Goal: Task Accomplishment & Management: Complete application form

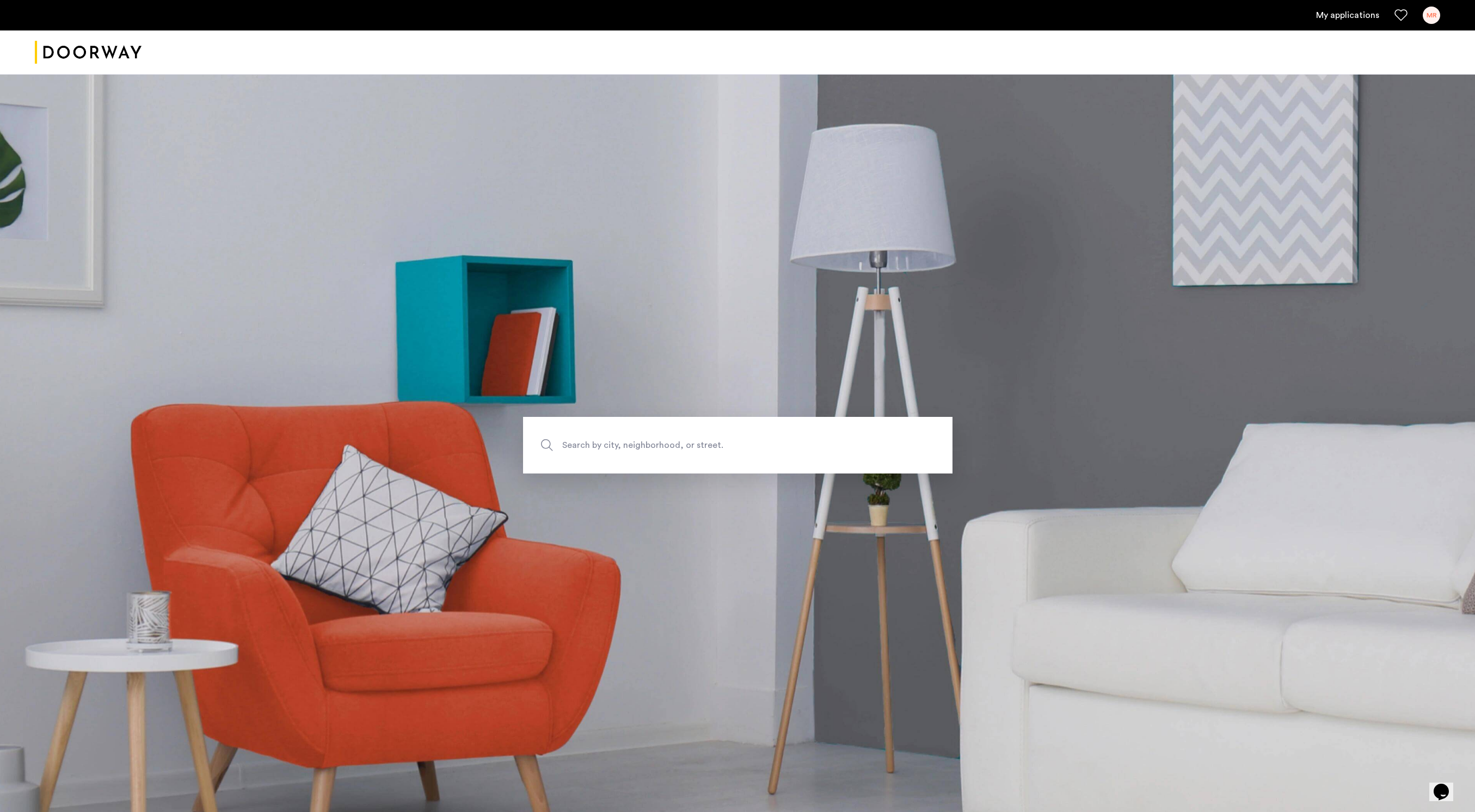
click at [1344, 18] on link "My applications" at bounding box center [1348, 15] width 63 height 13
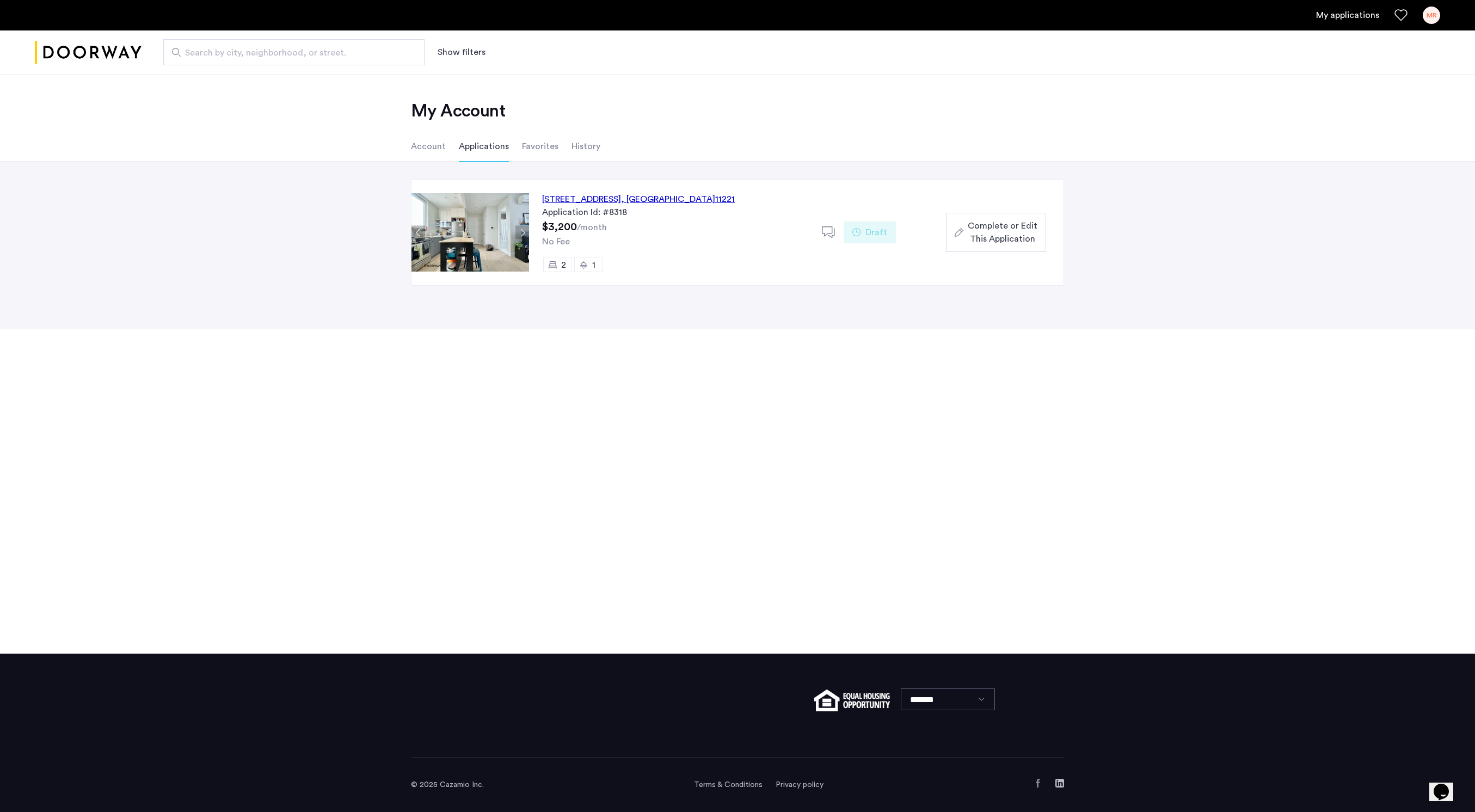
click at [600, 200] on div "[STREET_ADDRESS]" at bounding box center [638, 199] width 193 height 13
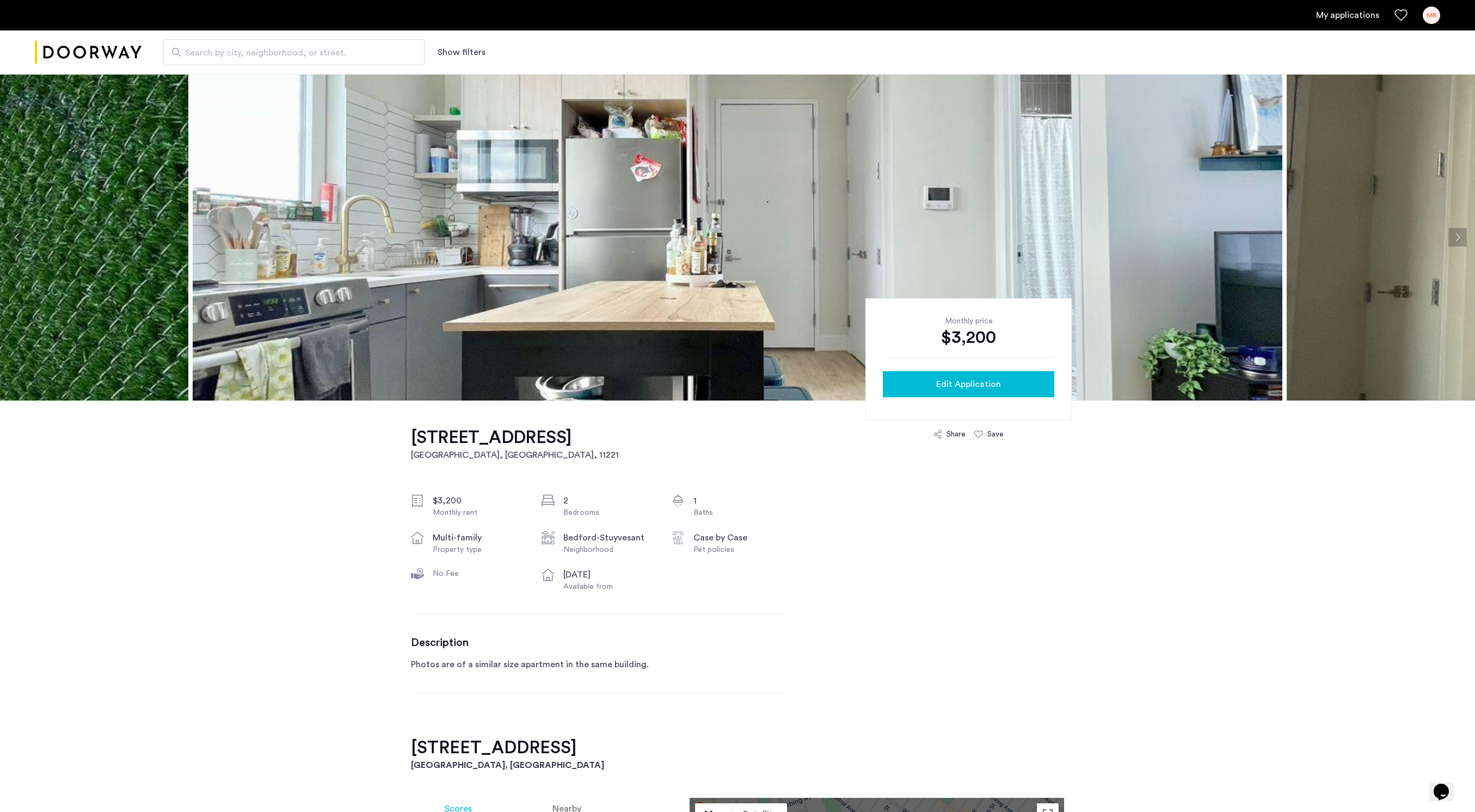
click at [984, 385] on span "Edit Application" at bounding box center [969, 384] width 65 height 13
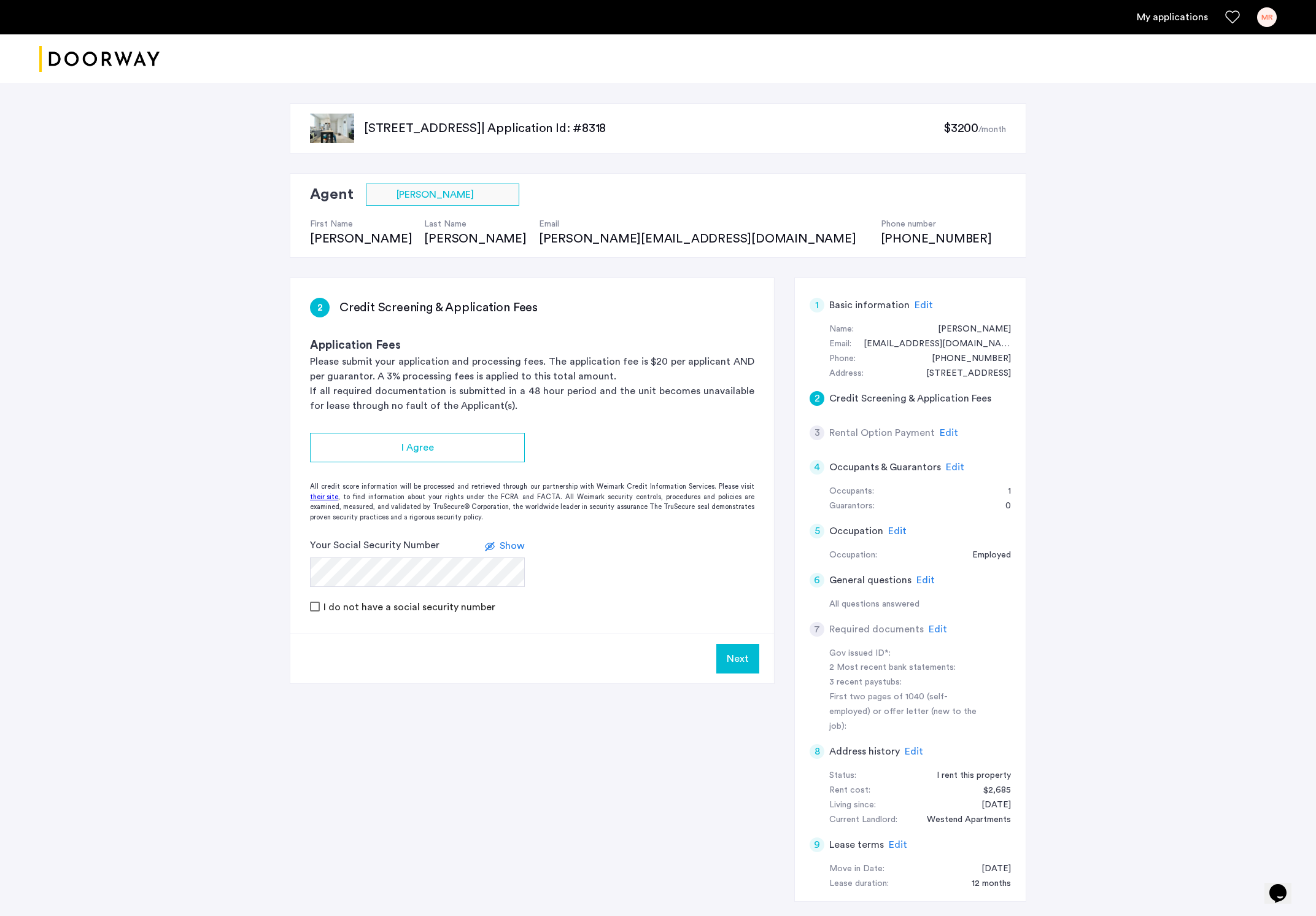
click at [1116, 544] on div "621 Kosciuszko Street, Unit 3F, Brooklyn, NY 11221 | Application Id: #8318 $320…" at bounding box center [658, 502] width 1316 height 838
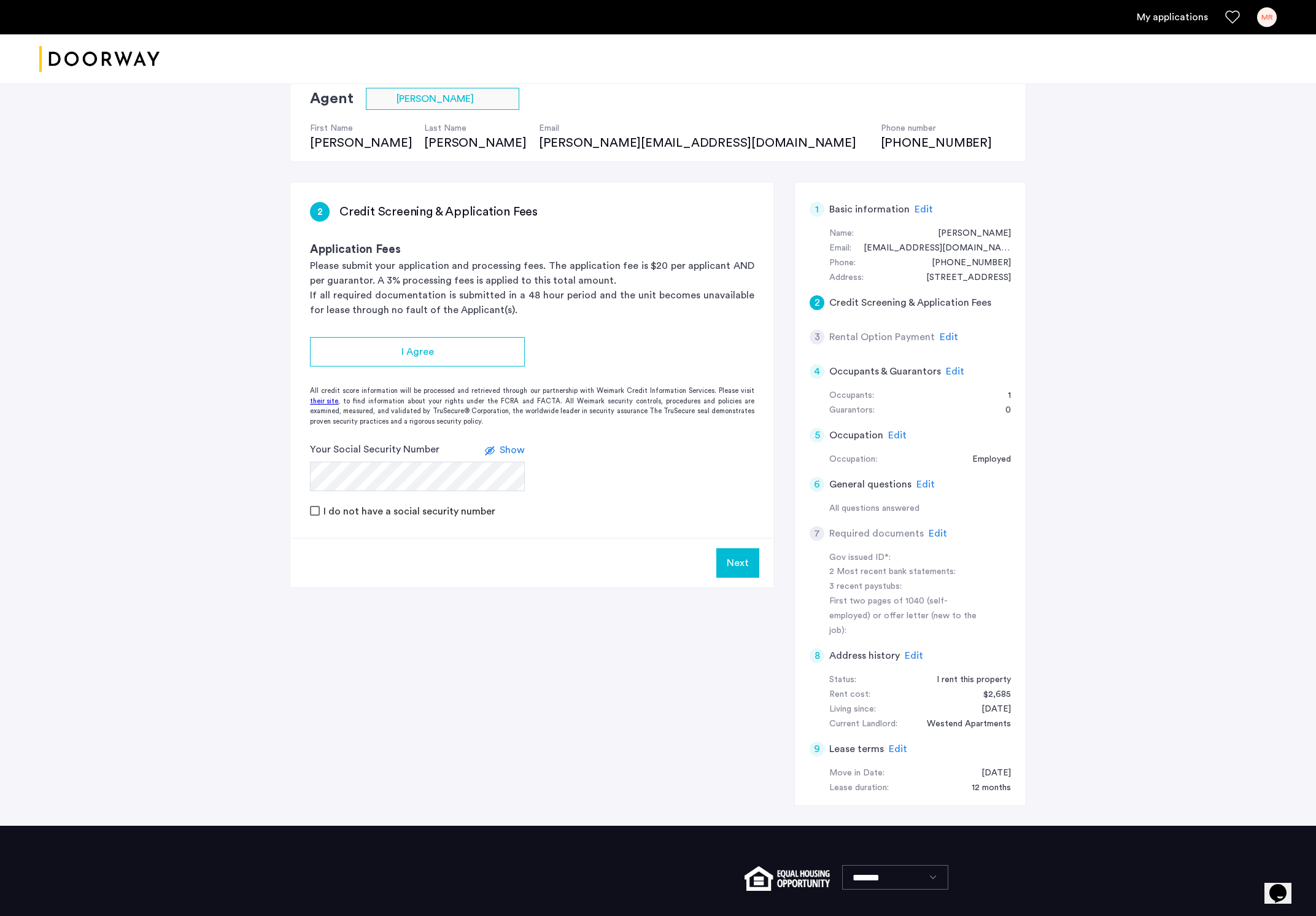
scroll to position [169, 0]
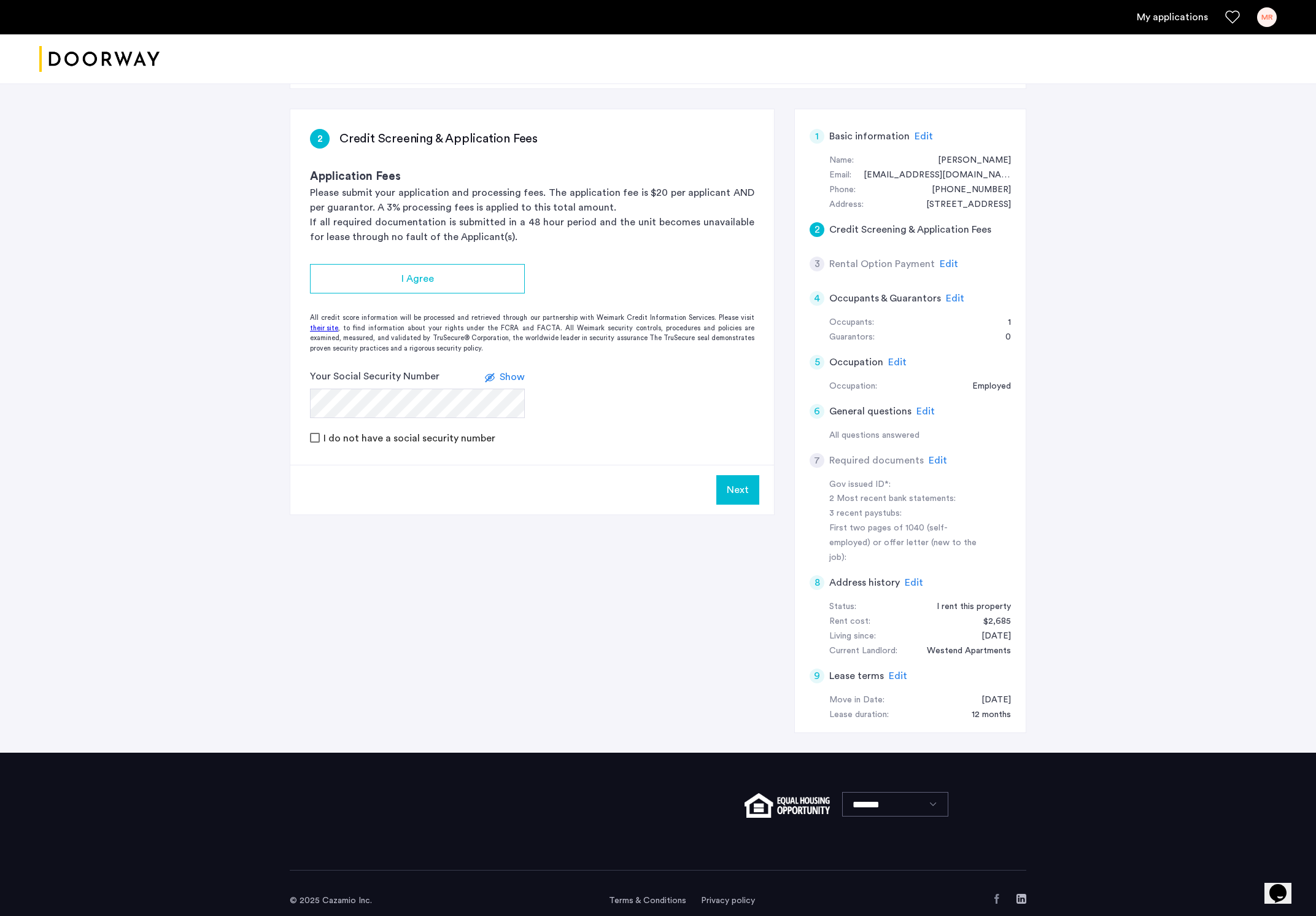
click at [940, 228] on h5 "Credit Screening & Application Fees" at bounding box center [910, 230] width 162 height 14
click at [882, 231] on h5 "Credit Screening & Application Fees" at bounding box center [910, 230] width 162 height 14
click at [493, 205] on p "Please submit your application and processing fees. The application fee is $20 …" at bounding box center [532, 200] width 445 height 29
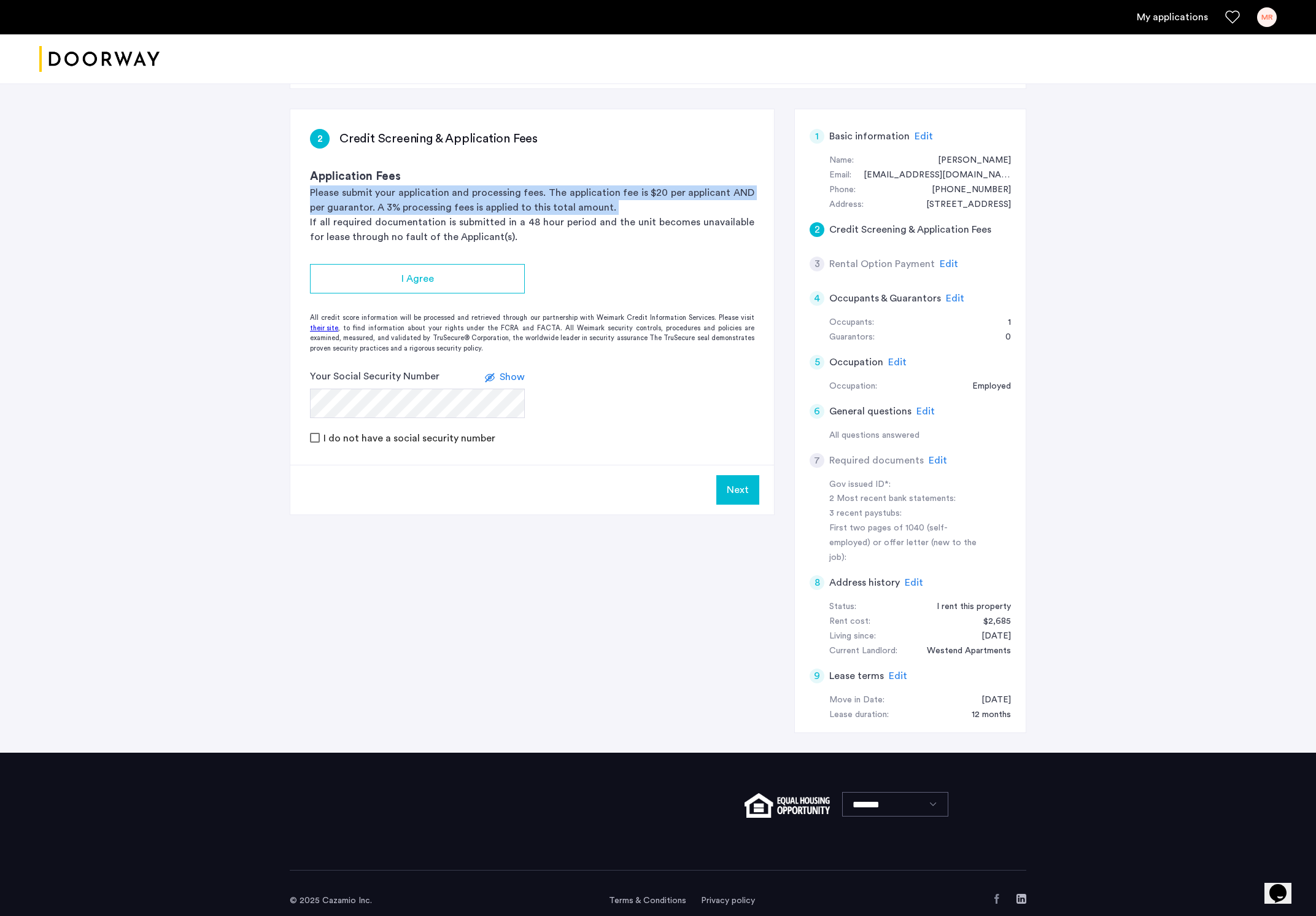
click at [493, 205] on p "Please submit your application and processing fees. The application fee is $20 …" at bounding box center [532, 200] width 445 height 29
click at [517, 207] on p "Please submit your application and processing fees. The application fee is $20 …" at bounding box center [532, 200] width 445 height 29
click at [517, 231] on p "If all required documentation is submitted in a 48 hour period and the unit bec…" at bounding box center [532, 230] width 445 height 29
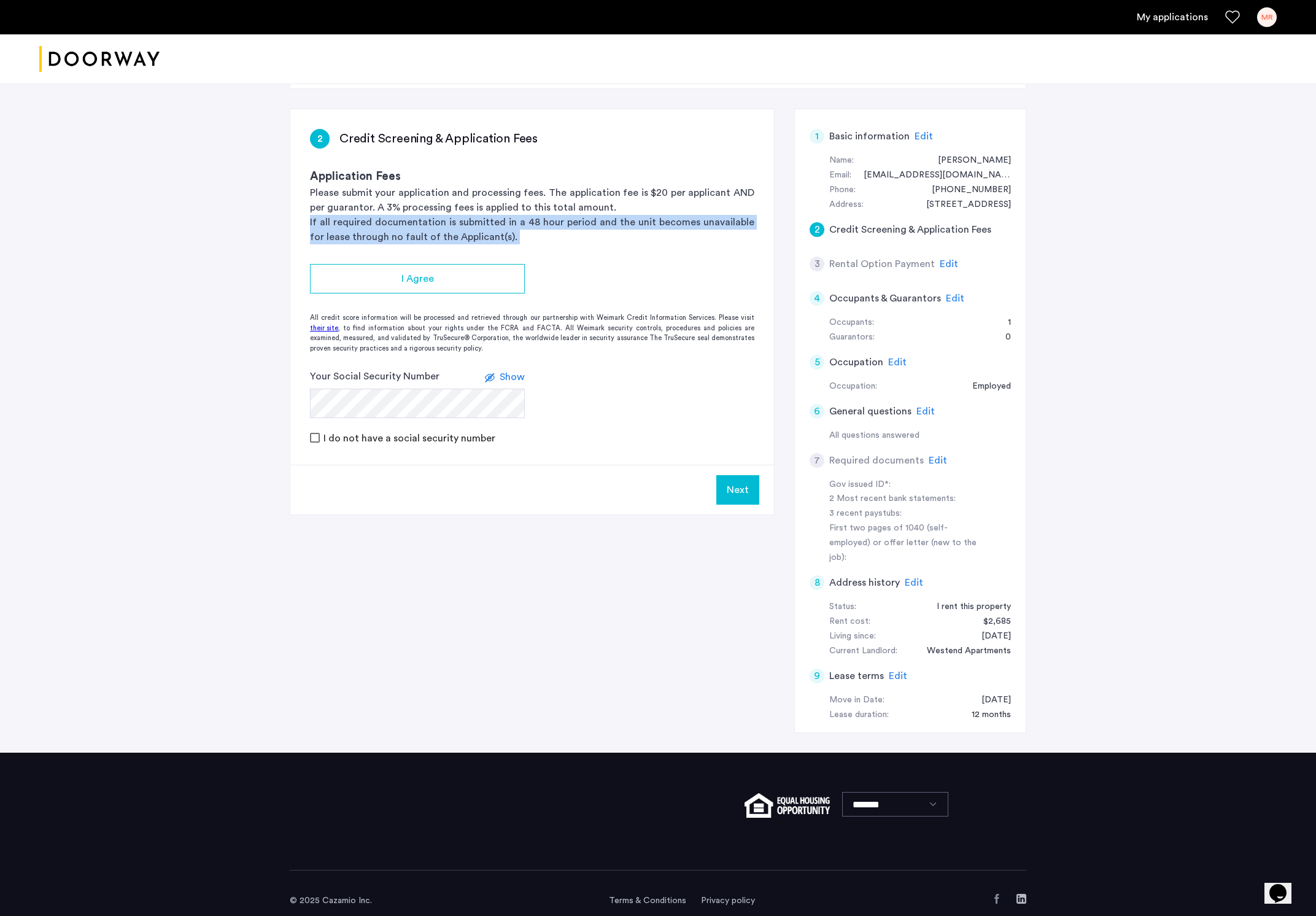
click at [517, 231] on p "If all required documentation is submitted in a 48 hour period and the unit bec…" at bounding box center [532, 230] width 445 height 29
click at [486, 239] on p "If all required documentation is submitted in a 48 hour period and the unit bec…" at bounding box center [532, 230] width 445 height 29
click at [602, 348] on div "All credit score information will be processed and retrieved through our partne…" at bounding box center [532, 333] width 484 height 41
